Goal: Task Accomplishment & Management: Manage account settings

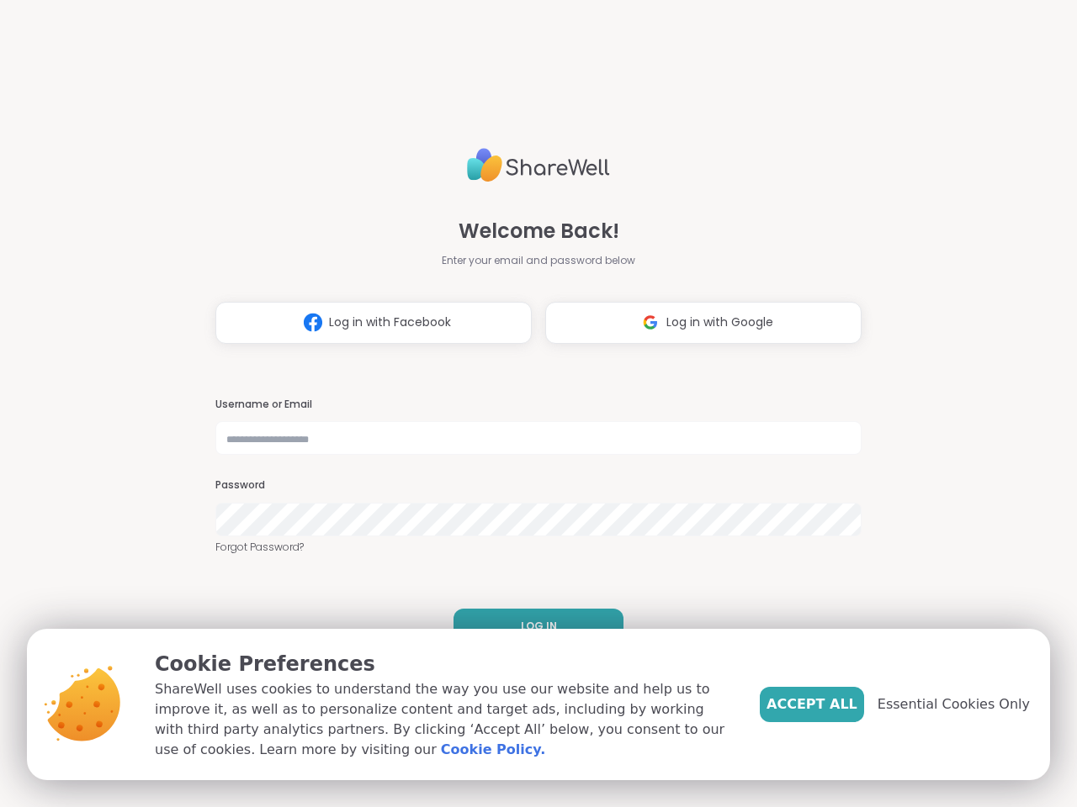
click at [531, 404] on h3 "Username or Email" at bounding box center [538, 405] width 646 height 14
click at [367, 323] on span "Log in with Facebook" at bounding box center [390, 323] width 122 height 18
click at [696, 323] on span "Log in with Google" at bounding box center [719, 323] width 107 height 18
click at [532, 627] on span "LOG IN" at bounding box center [539, 626] width 36 height 15
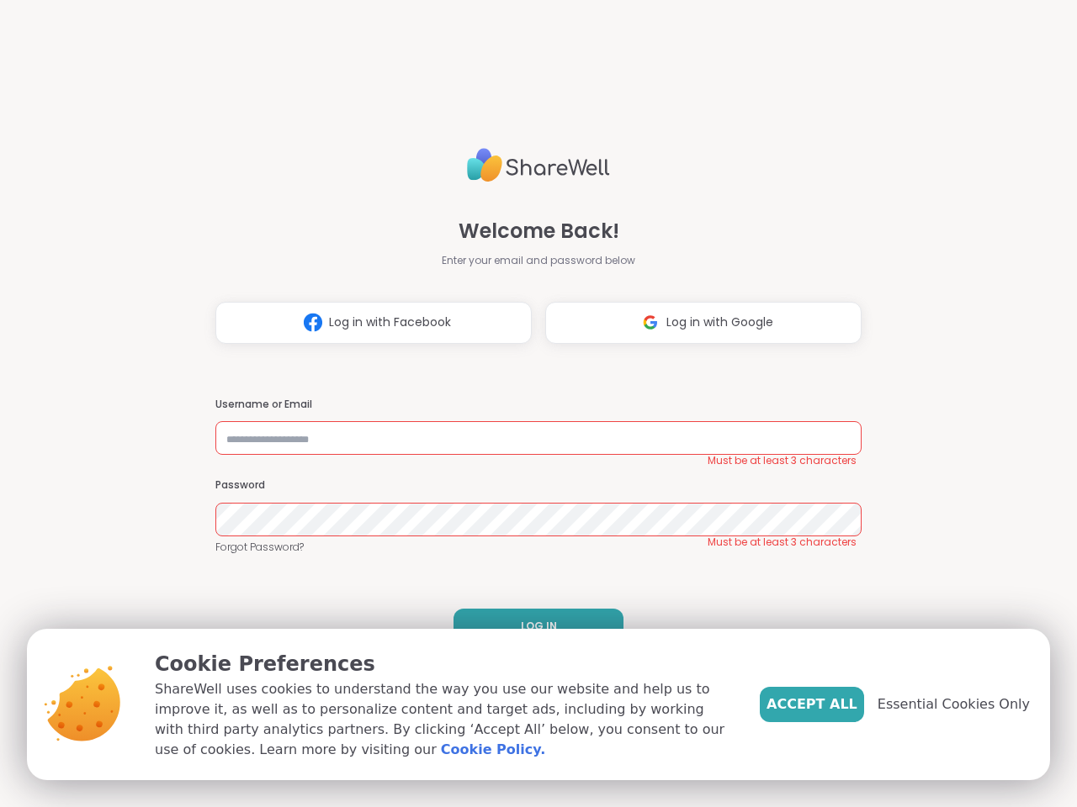
click at [839, 705] on span "Accept All" at bounding box center [811, 705] width 91 height 20
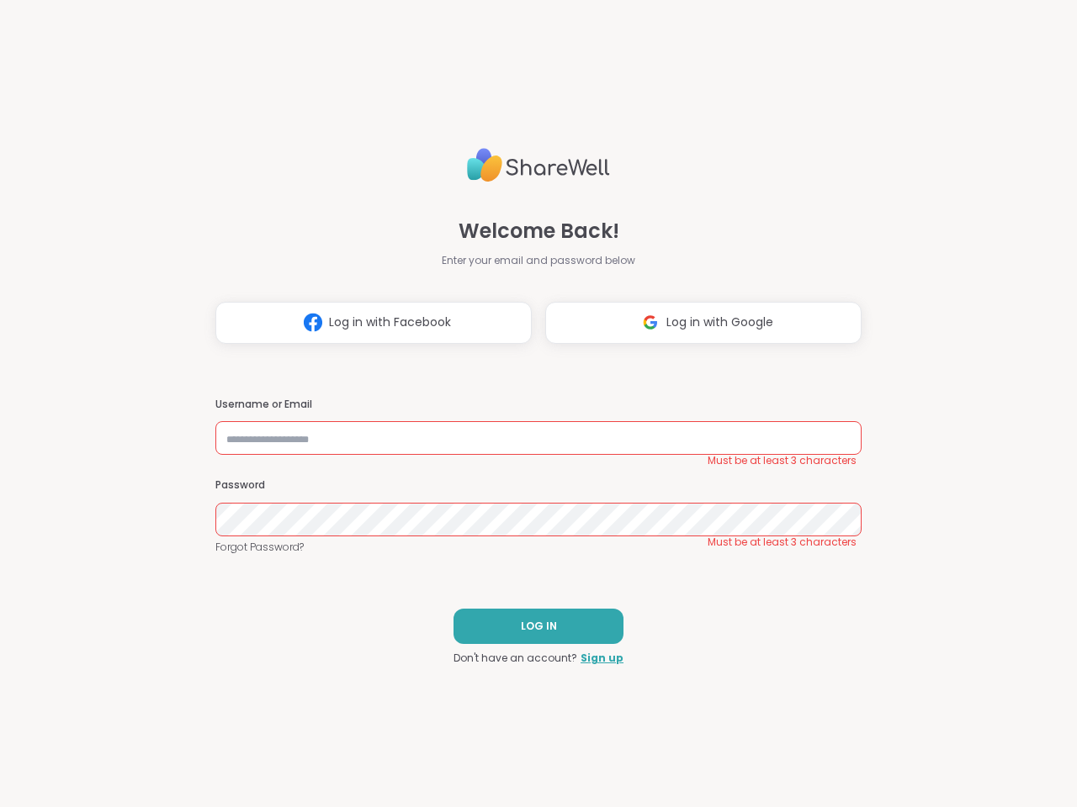
click at [963, 705] on div "Welcome Back! Enter your email and password below Log in with Facebook Log in w…" at bounding box center [538, 403] width 1077 height 807
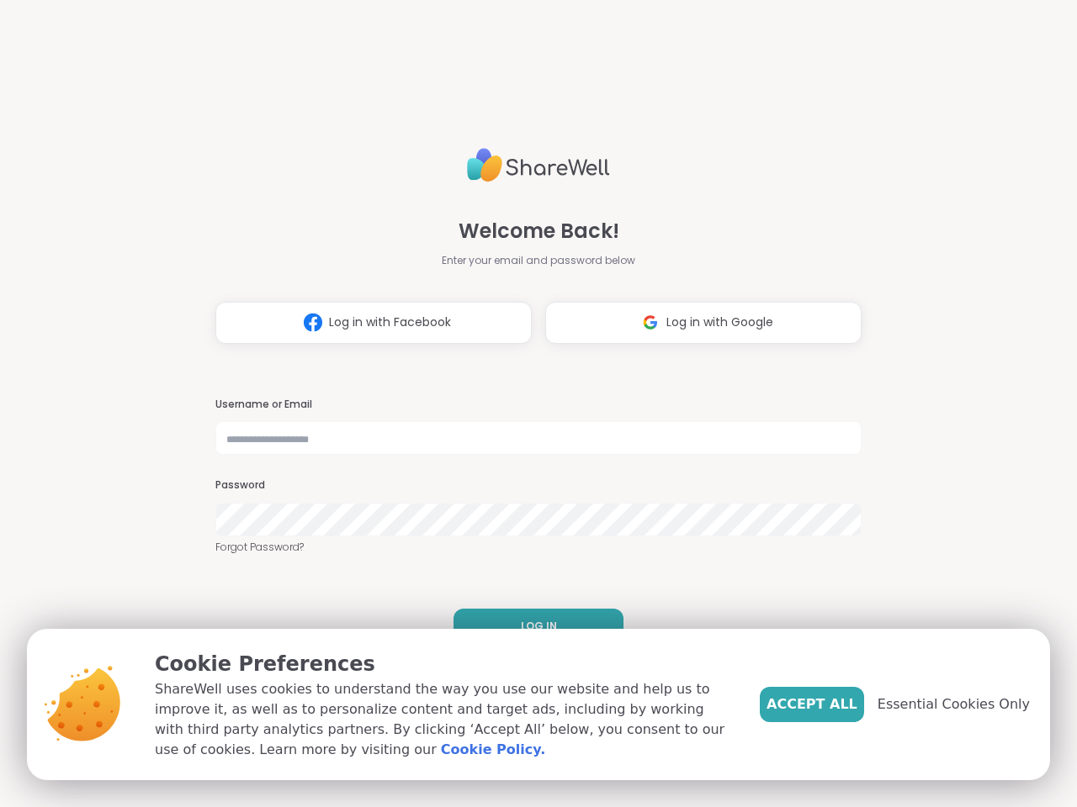
click at [531, 404] on h3 "Username or Email" at bounding box center [538, 405] width 646 height 14
click at [367, 323] on span "Log in with Facebook" at bounding box center [390, 323] width 122 height 18
click at [696, 323] on span "Log in with Google" at bounding box center [719, 323] width 107 height 18
click at [532, 627] on span "LOG IN" at bounding box center [539, 626] width 36 height 15
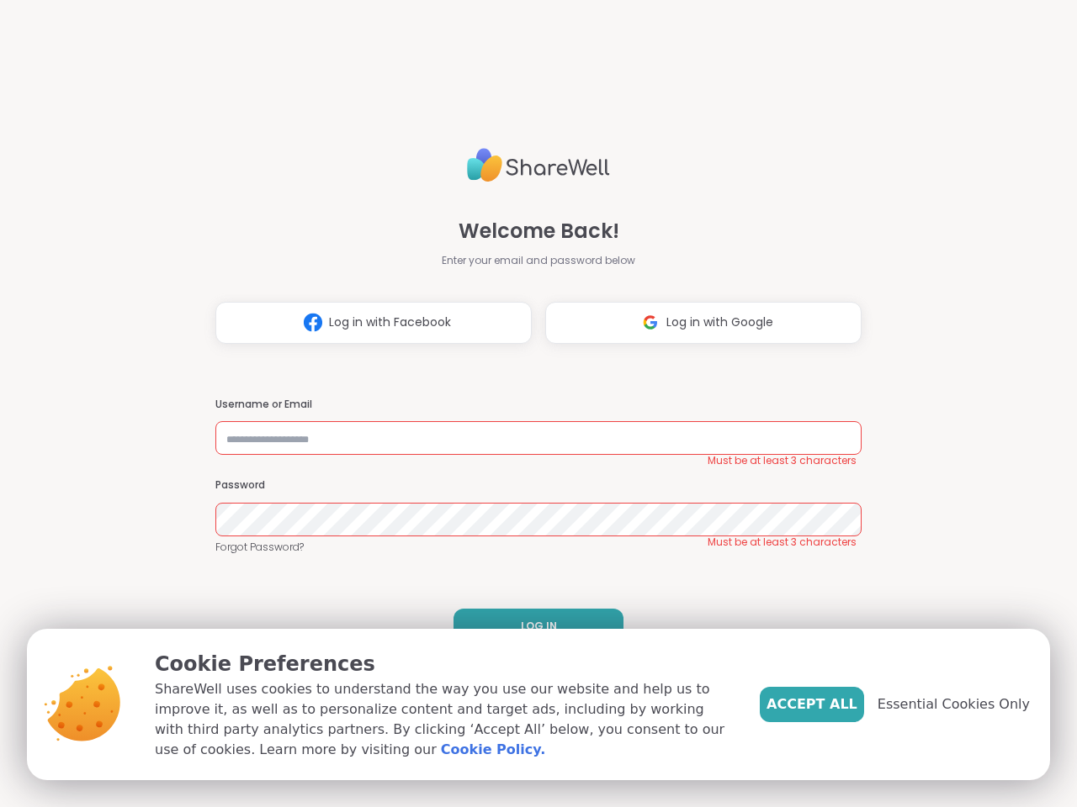
click at [839, 705] on span "Accept All" at bounding box center [811, 705] width 91 height 20
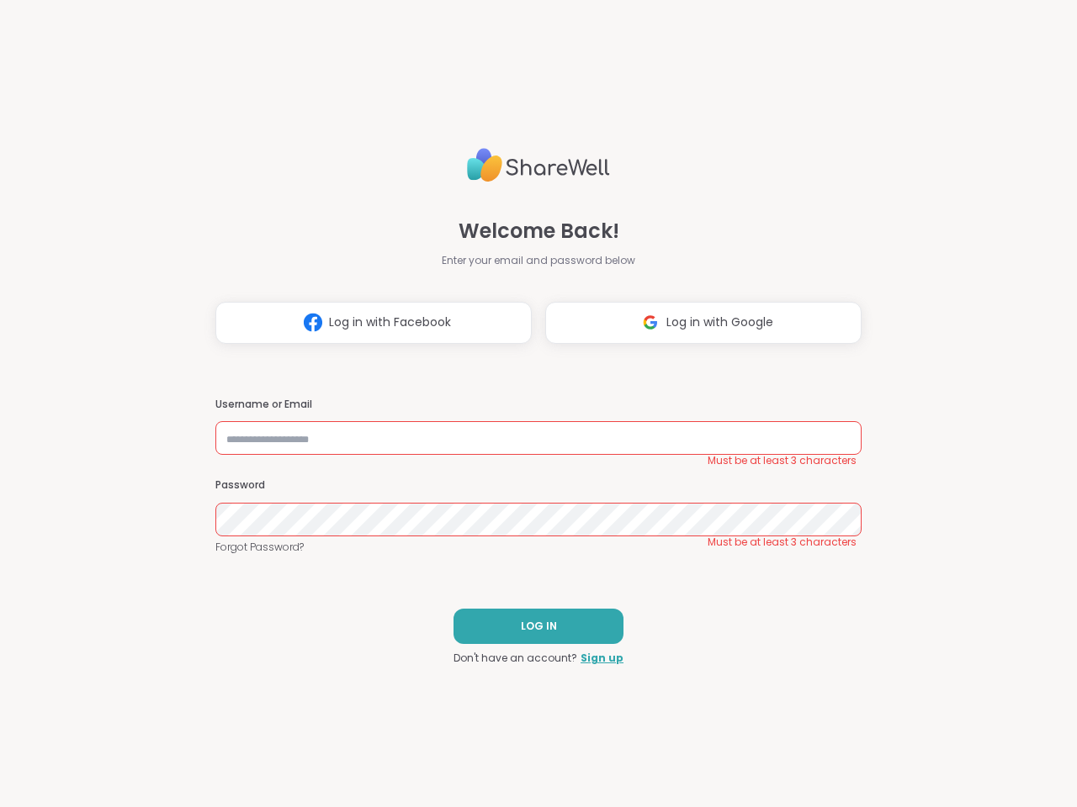
click at [963, 705] on div "Welcome Back! Enter your email and password below Log in with Facebook Log in w…" at bounding box center [538, 403] width 1077 height 807
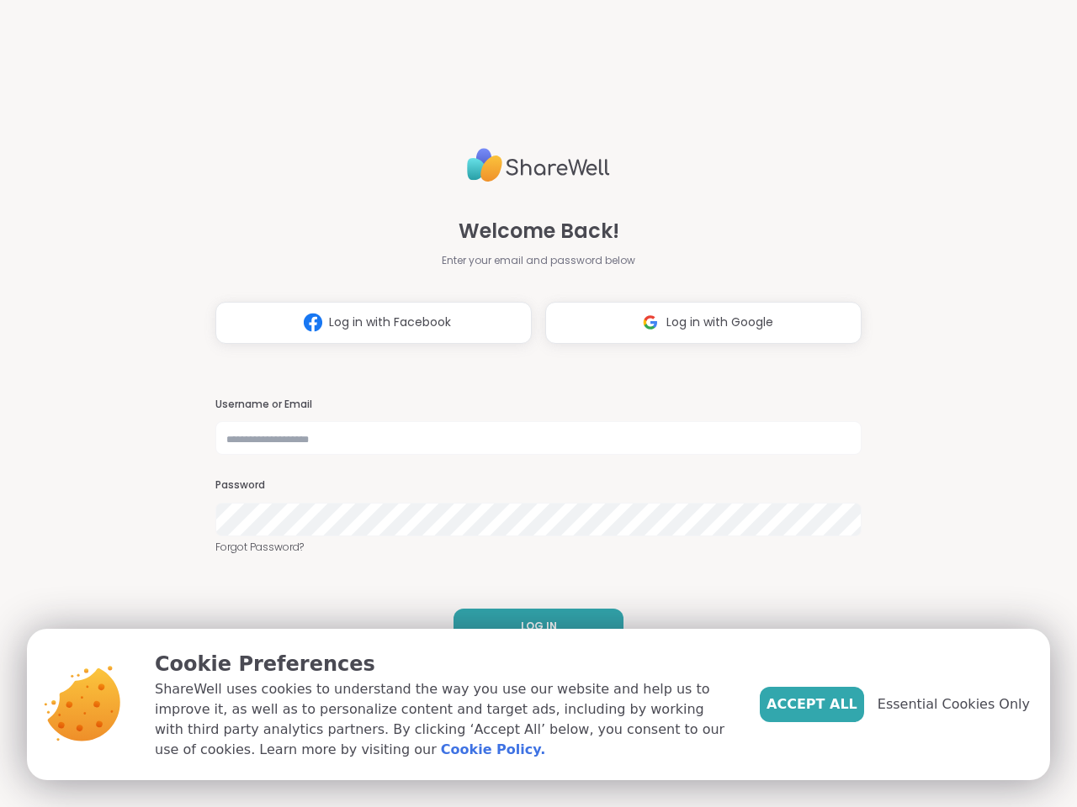
click at [531, 404] on h3 "Username or Email" at bounding box center [538, 405] width 646 height 14
click at [367, 323] on span "Log in with Facebook" at bounding box center [390, 323] width 122 height 18
click at [696, 323] on span "Log in with Google" at bounding box center [719, 323] width 107 height 18
click at [532, 627] on span "LOG IN" at bounding box center [539, 626] width 36 height 15
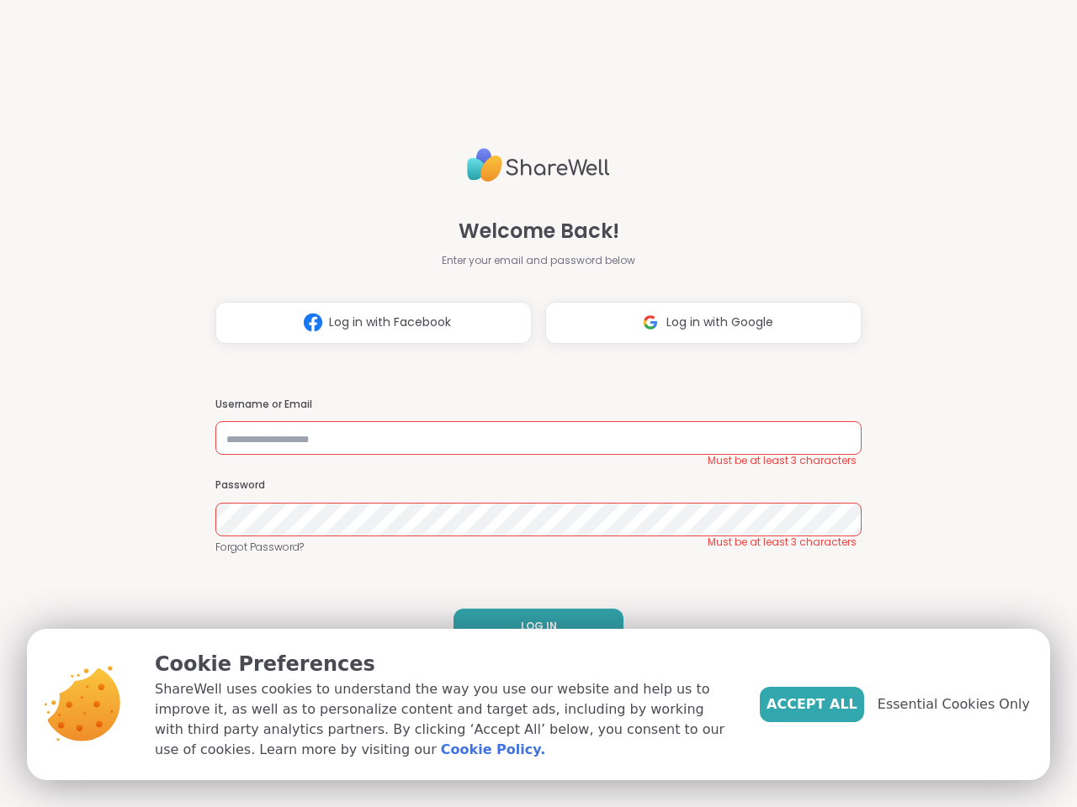
click at [839, 705] on span "Accept All" at bounding box center [811, 705] width 91 height 20
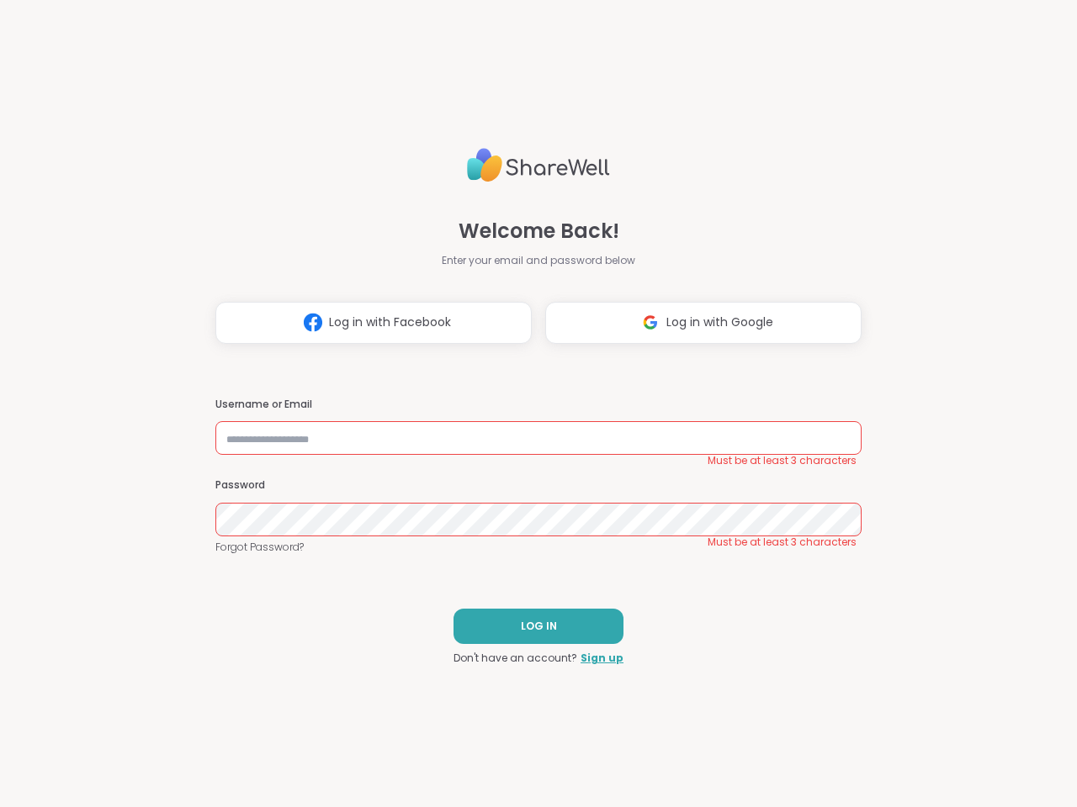
click at [963, 705] on div "Welcome Back! Enter your email and password below Log in with Facebook Log in w…" at bounding box center [538, 403] width 1077 height 807
